Goal: Task Accomplishment & Management: Manage account settings

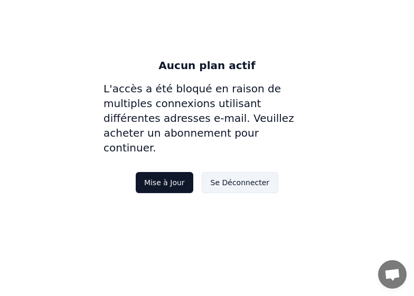
click at [232, 173] on button "Se Déconnecter" at bounding box center [240, 182] width 77 height 21
